Goal: Task Accomplishment & Management: Use online tool/utility

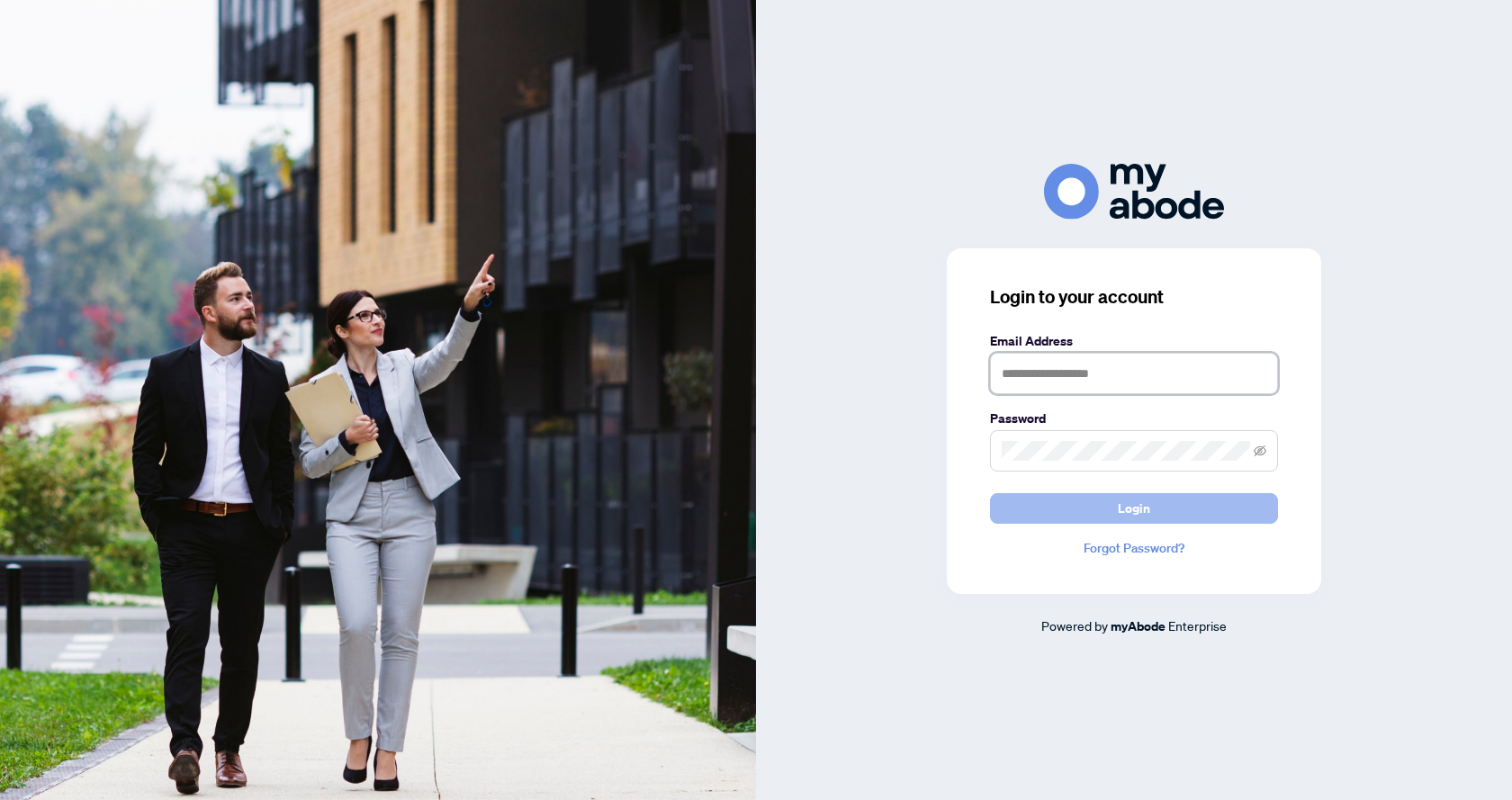
type input "**********"
click at [1097, 510] on button "Login" at bounding box center [1134, 508] width 288 height 31
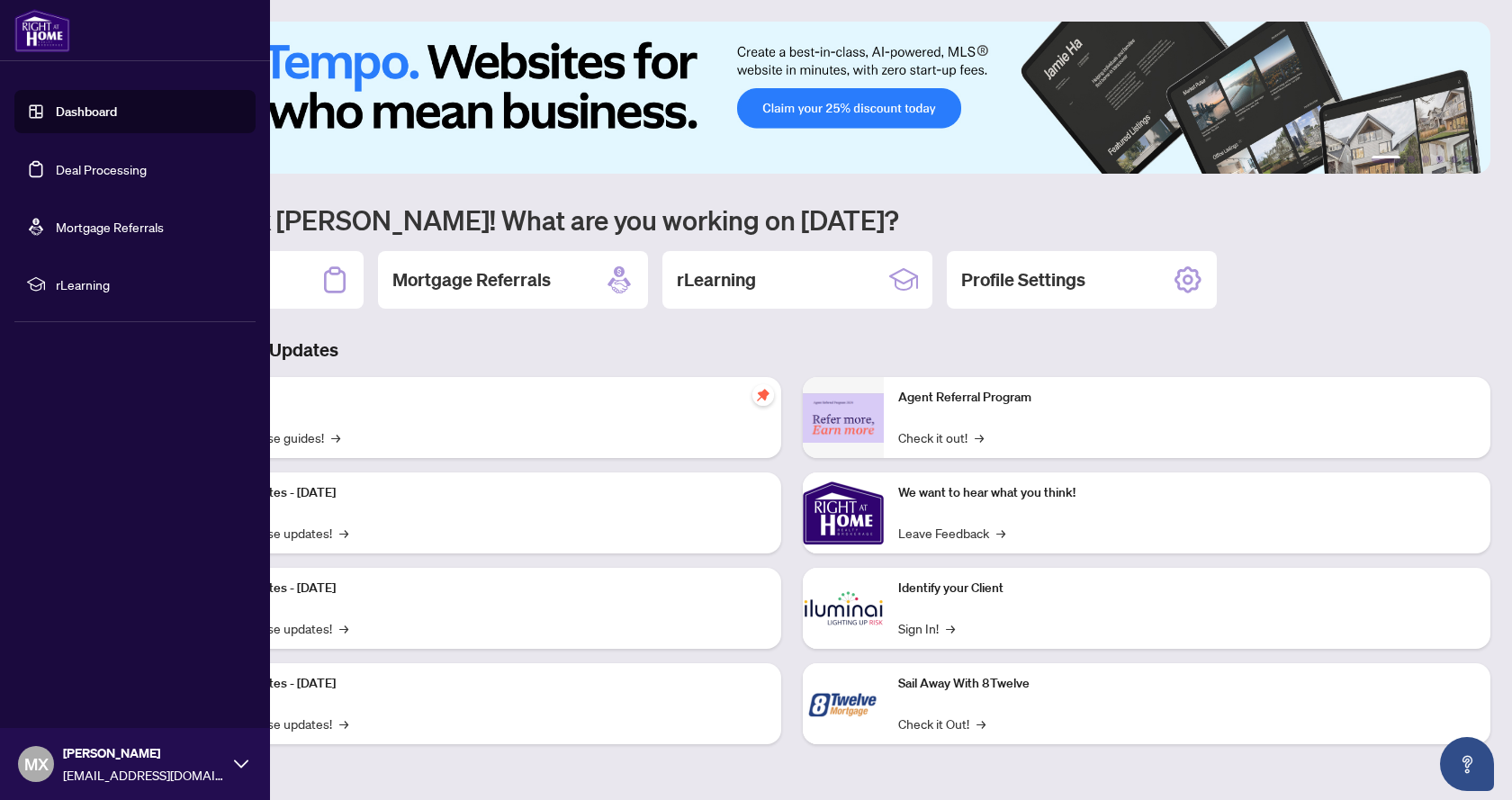
click at [105, 161] on link "Deal Processing" at bounding box center [101, 169] width 91 height 16
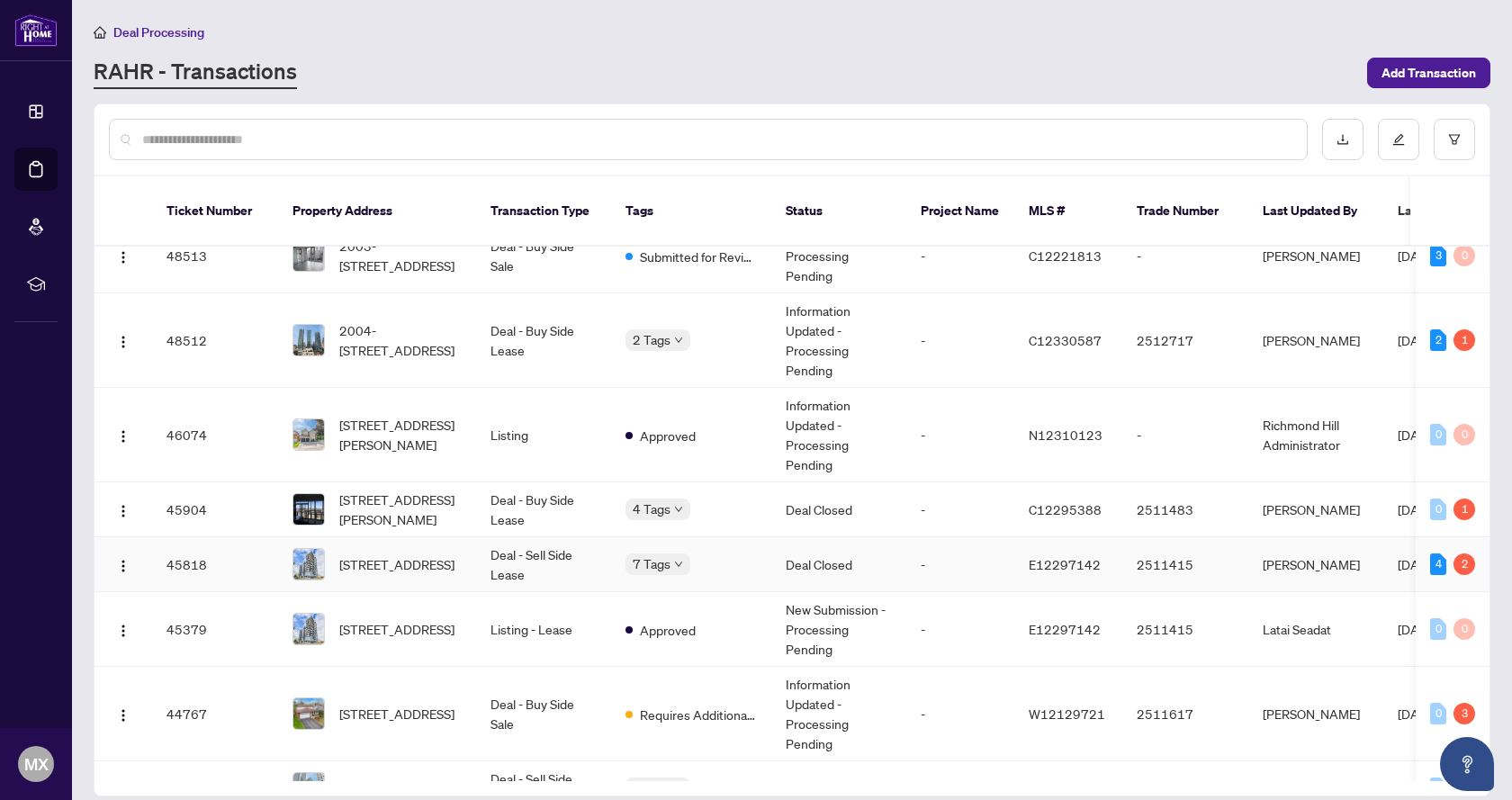
scroll to position [180, 0]
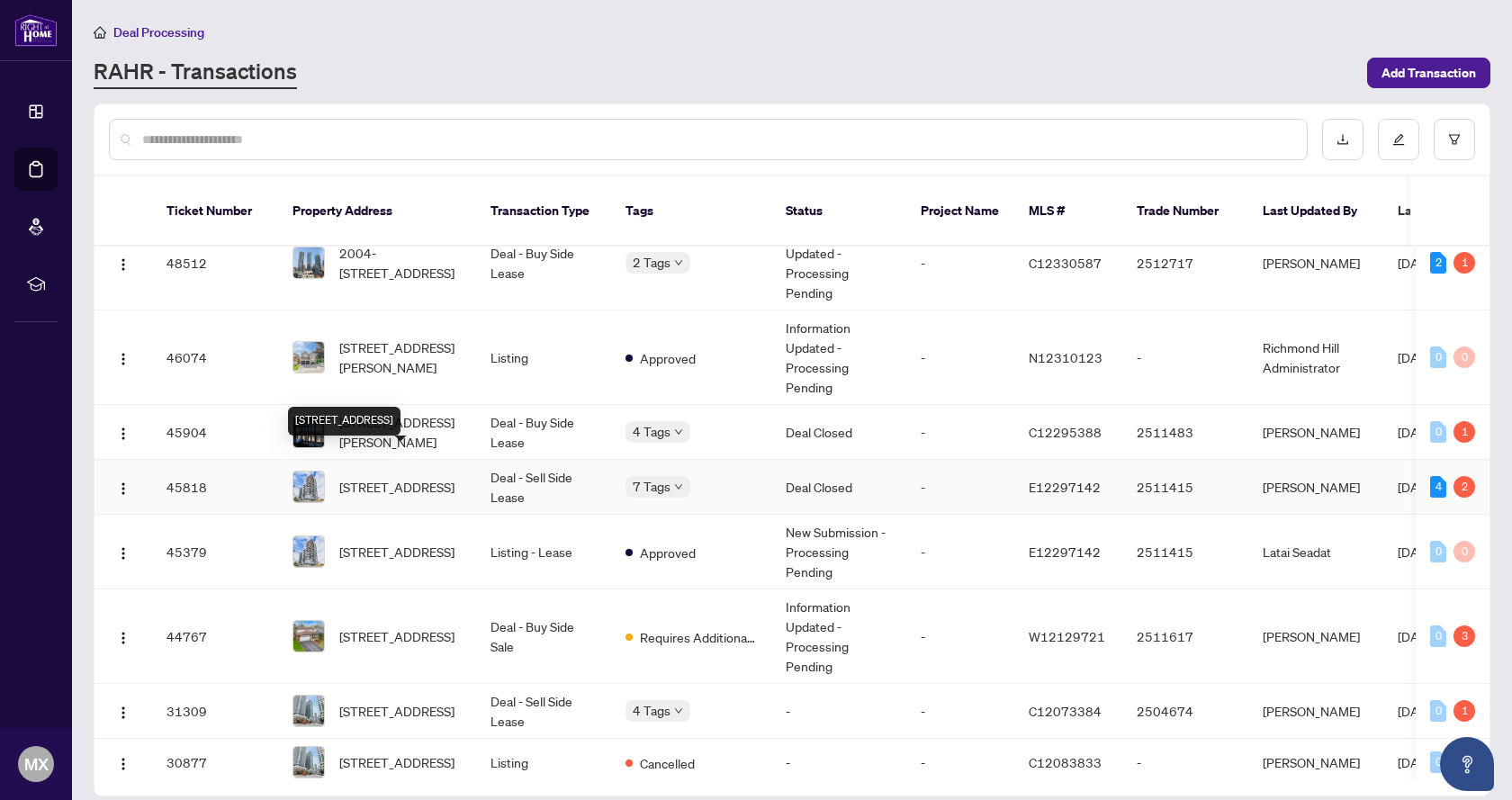
click at [374, 477] on span "[STREET_ADDRESS]" at bounding box center [397, 486] width 115 height 20
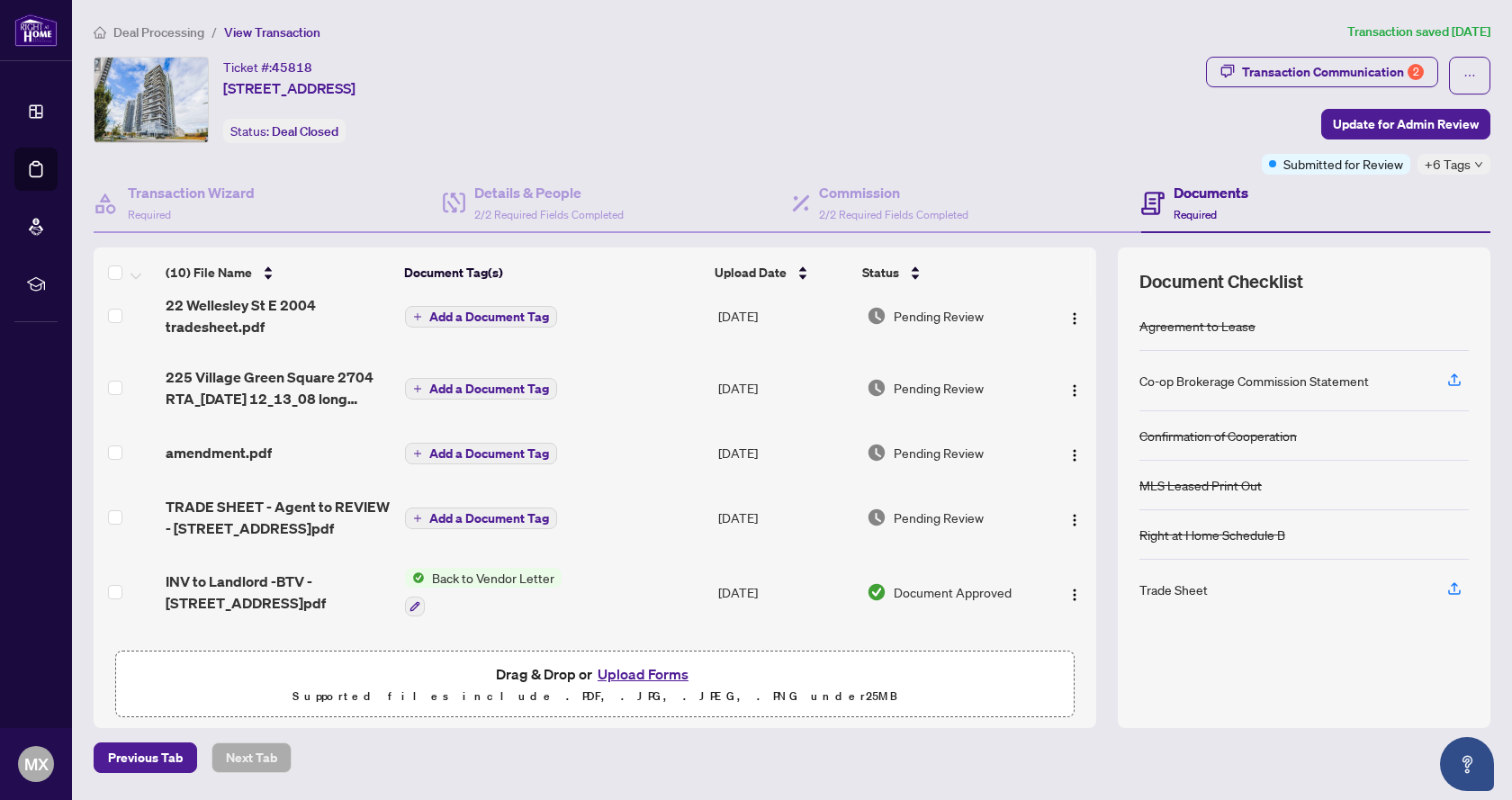
scroll to position [180, 0]
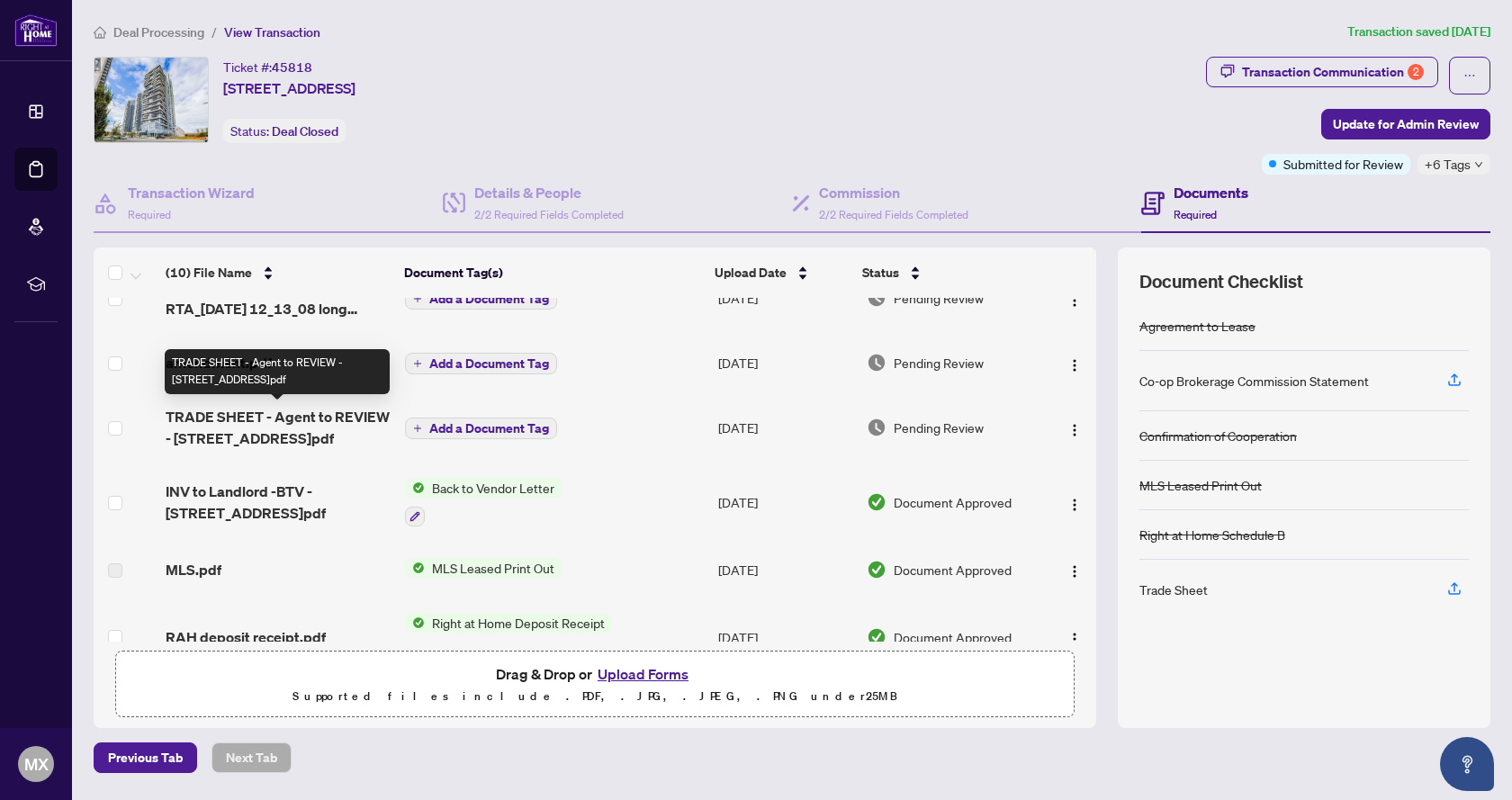
click at [347, 416] on span "TRADE SHEET - Agent to REVIEW - [STREET_ADDRESS]pdf" at bounding box center [278, 427] width 225 height 43
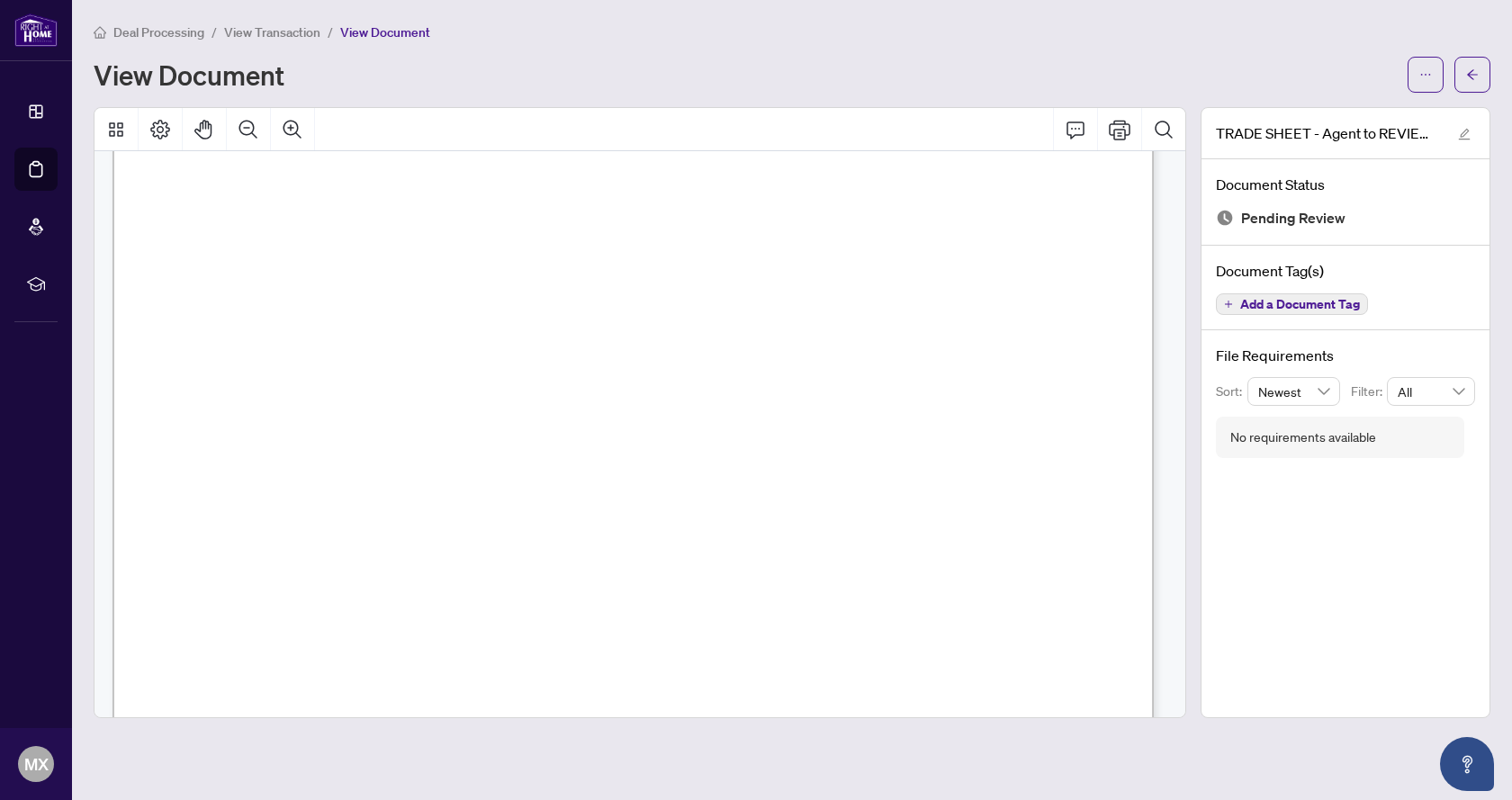
scroll to position [270, 0]
